Goal: Information Seeking & Learning: Learn about a topic

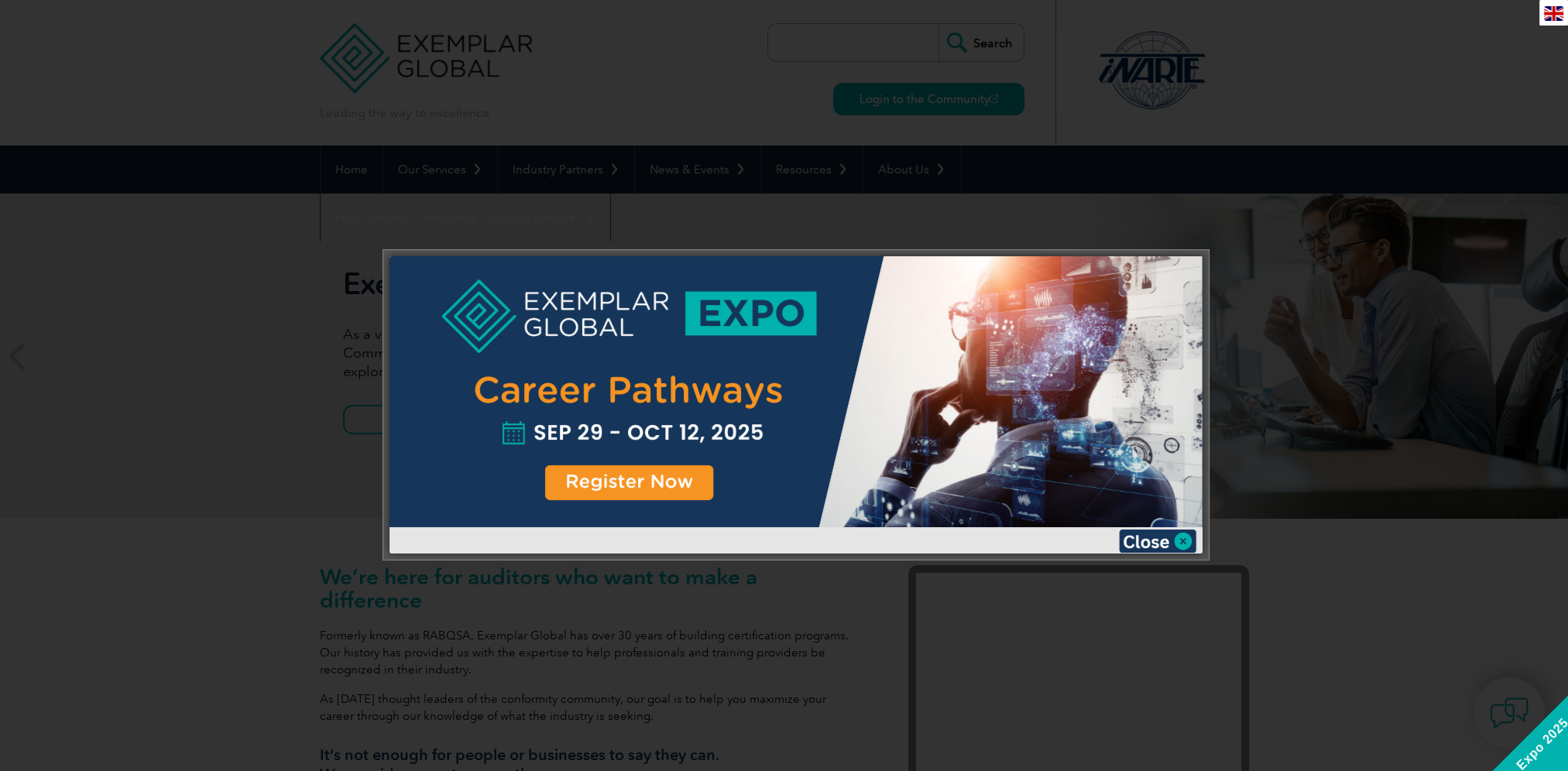
click at [1454, 177] on div at bounding box center [784, 385] width 1568 height 771
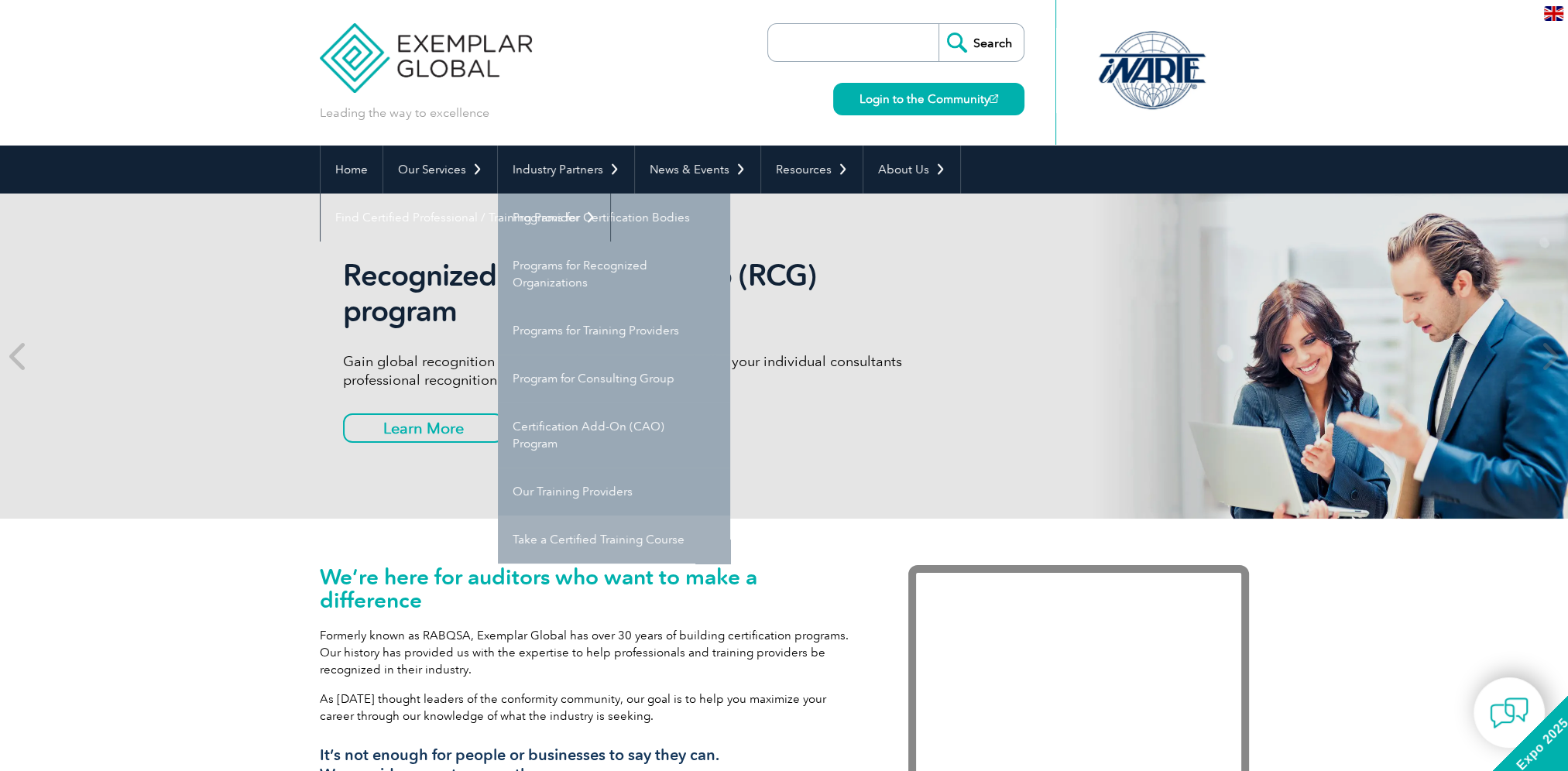
click at [603, 551] on link "Take a Certified Training Course" at bounding box center [614, 540] width 232 height 48
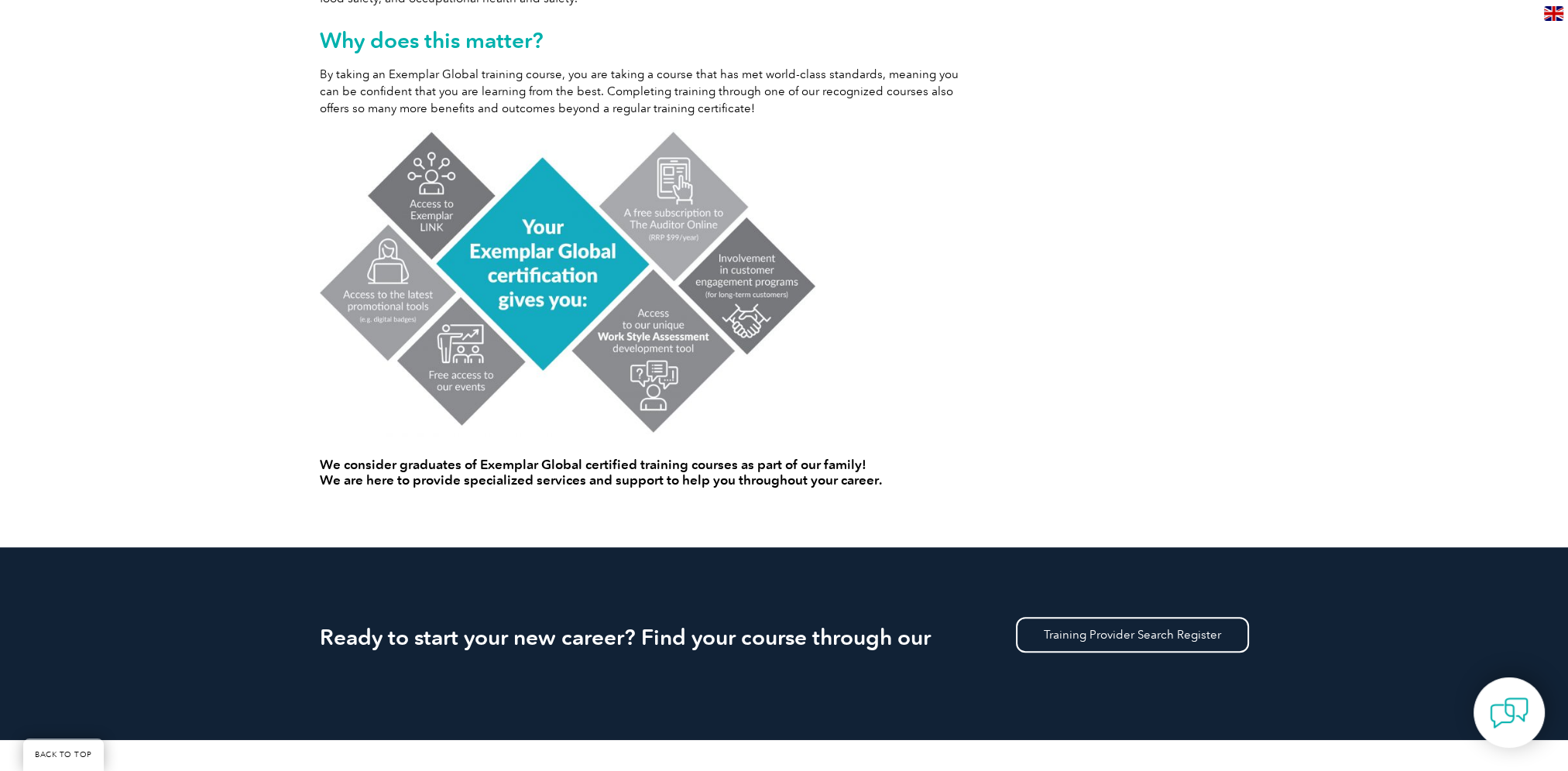
scroll to position [929, 0]
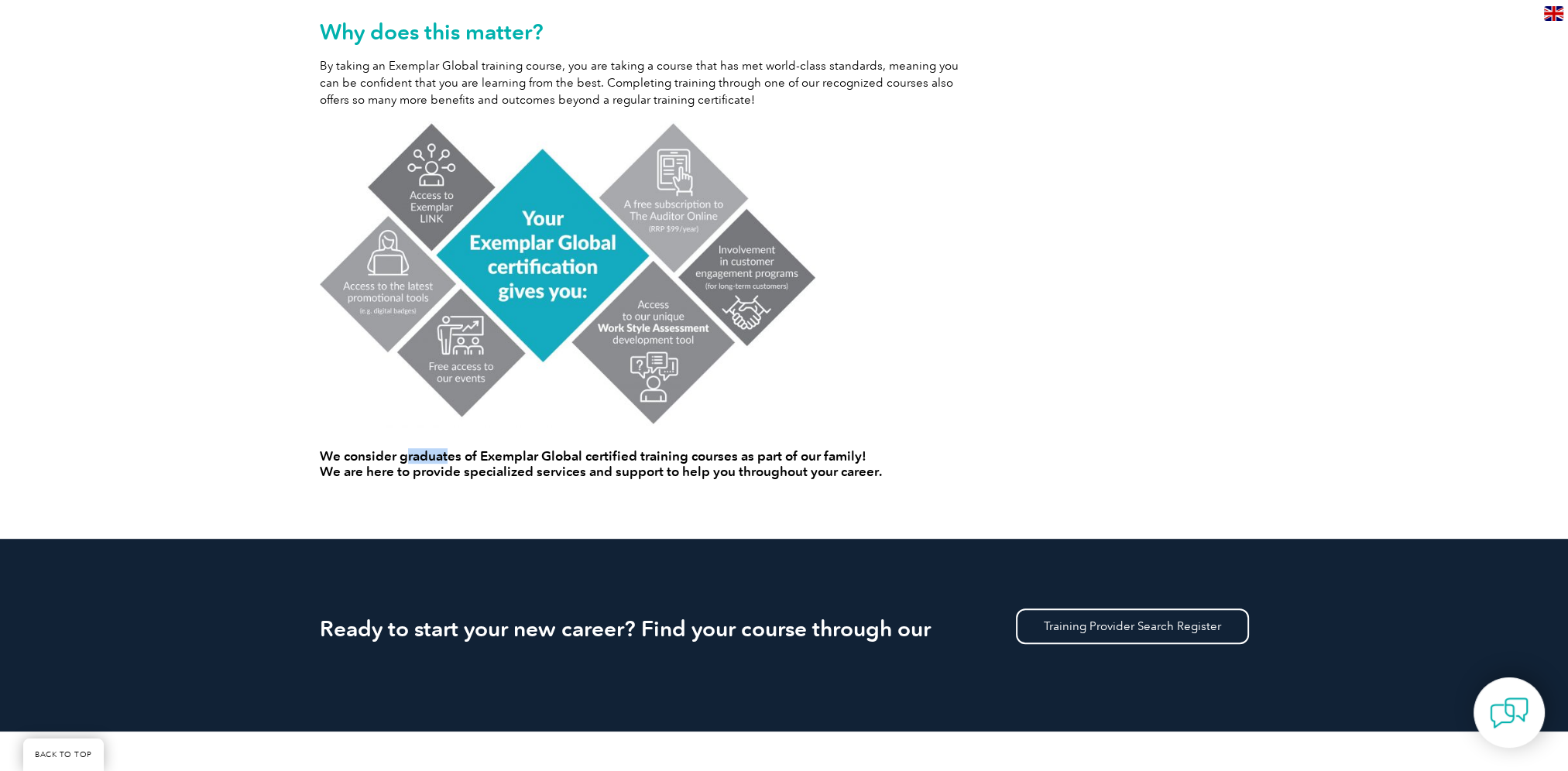
drag, startPoint x: 409, startPoint y: 461, endPoint x: 447, endPoint y: 455, distance: 38.5
click at [447, 455] on h4 "We consider graduates of Exemplar Global certified training courses as part of …" at bounding box center [645, 464] width 650 height 31
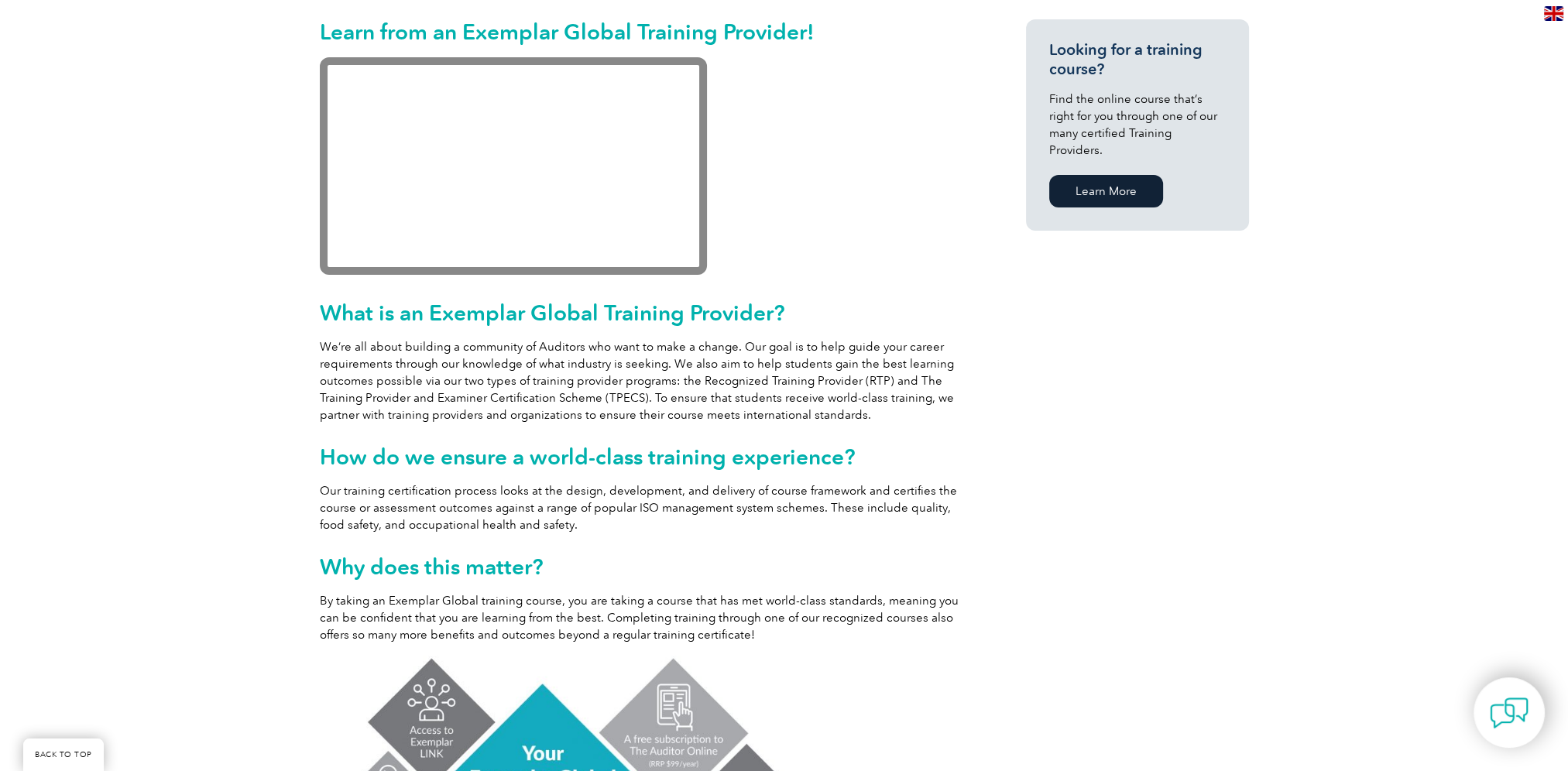
scroll to position [387, 0]
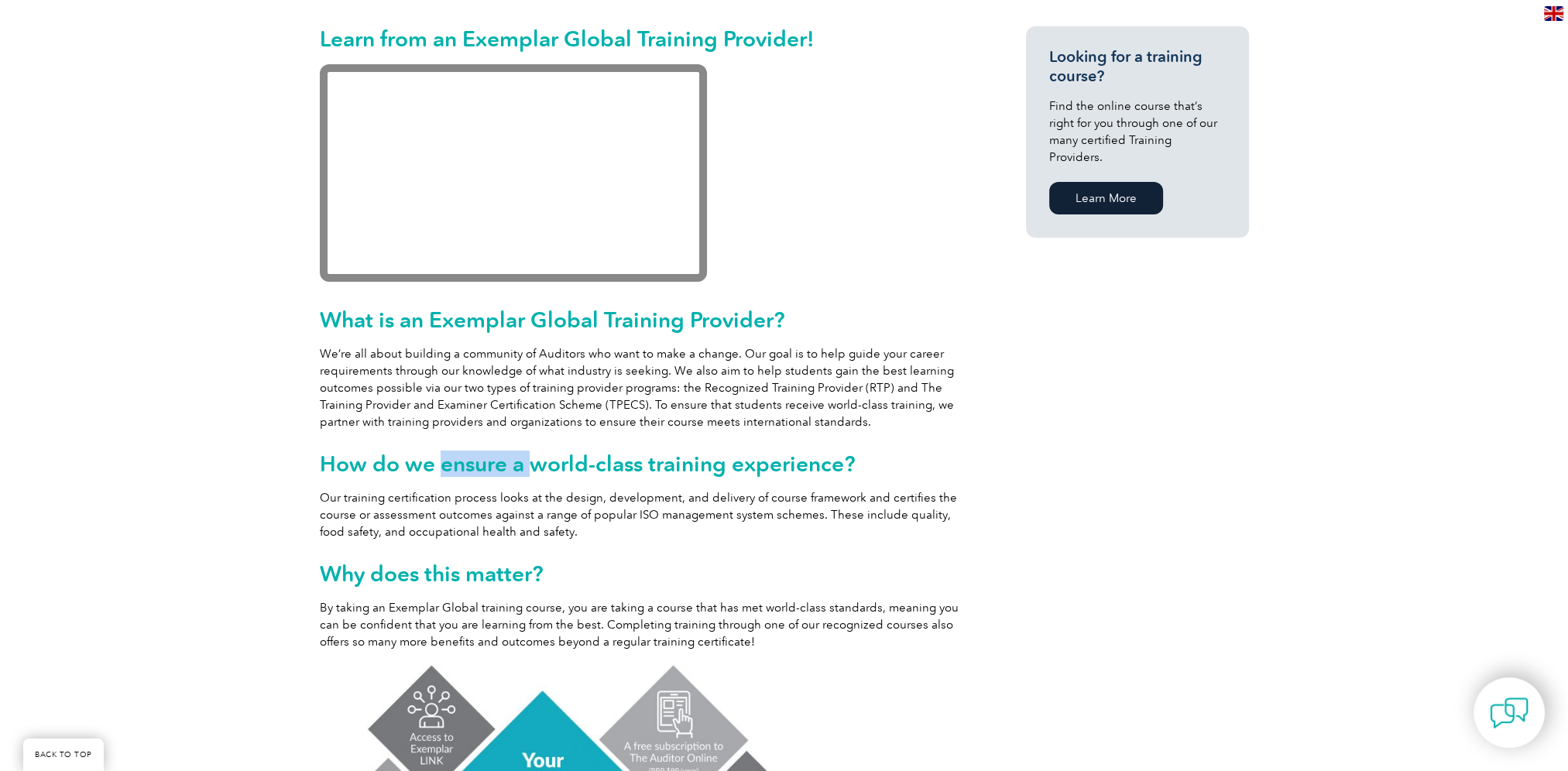
drag, startPoint x: 441, startPoint y: 466, endPoint x: 529, endPoint y: 455, distance: 88.7
click at [529, 455] on h2 "How do we ensure a world-class training experience?" at bounding box center [645, 463] width 650 height 25
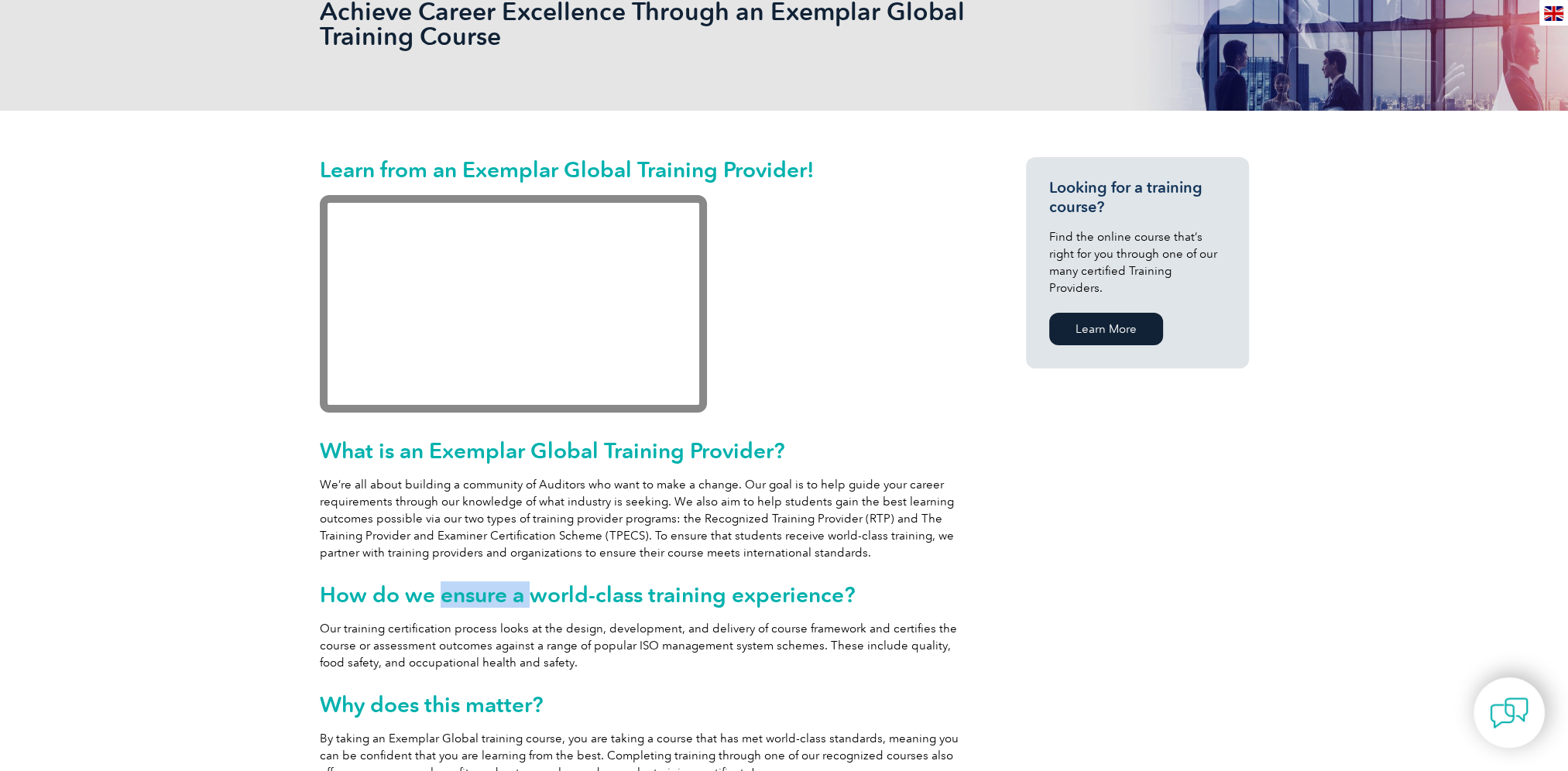
scroll to position [310, 0]
